Goal: Navigation & Orientation: Find specific page/section

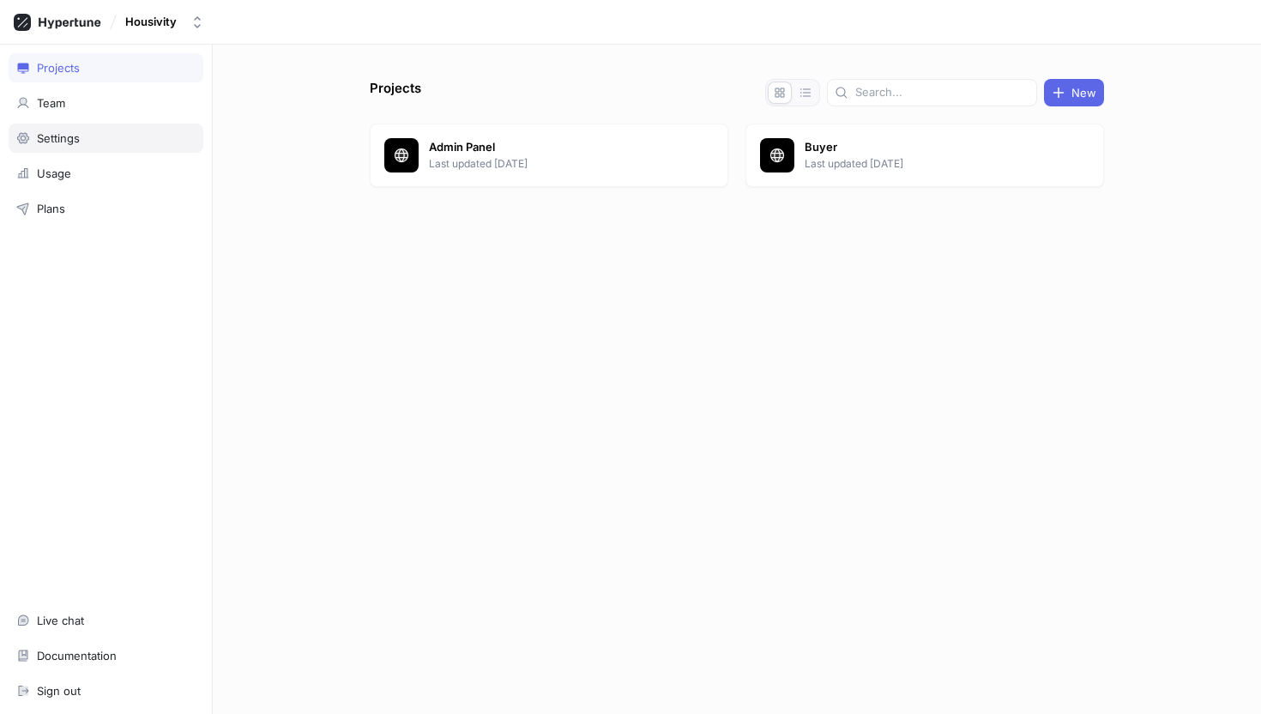
click at [76, 136] on div "Settings" at bounding box center [58, 138] width 43 height 14
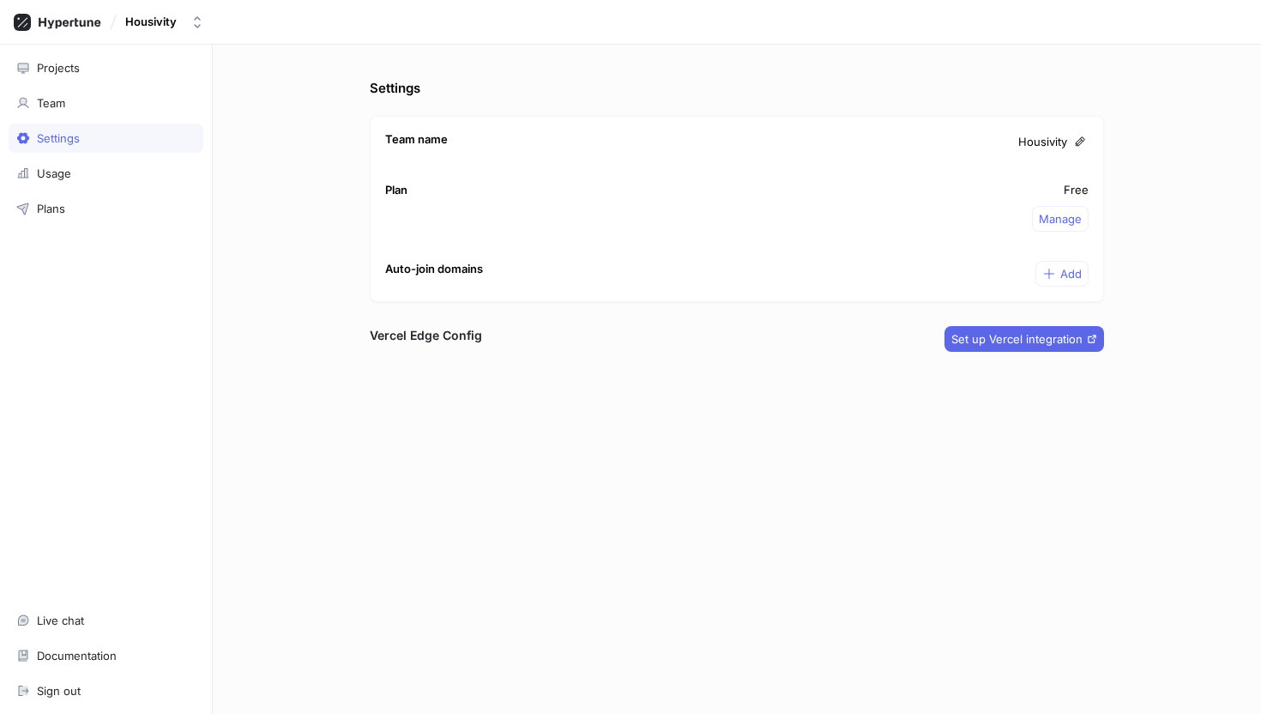
click at [61, 86] on div "Projects Team Settings Usage Plans Live chat Documentation Sign out" at bounding box center [106, 379] width 213 height 669
click at [72, 76] on div "Projects" at bounding box center [106, 67] width 195 height 29
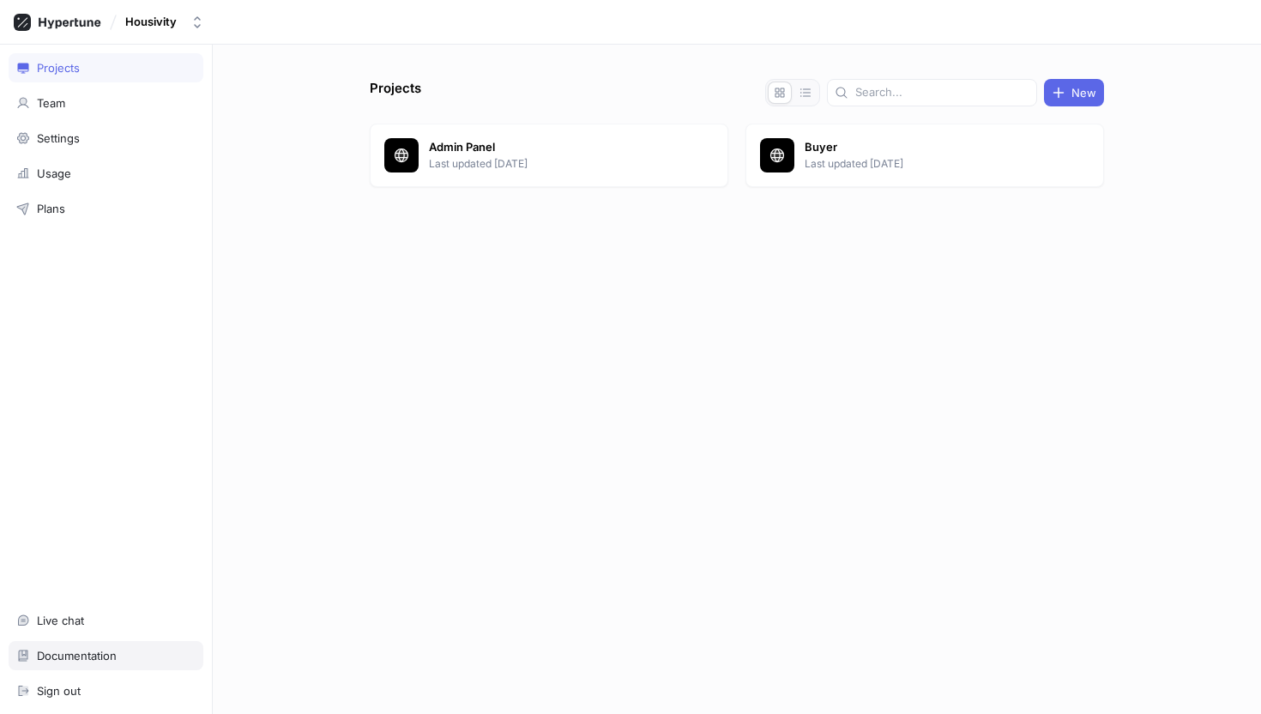
click at [94, 650] on div "Documentation" at bounding box center [77, 656] width 80 height 14
